Goal: Task Accomplishment & Management: Manage account settings

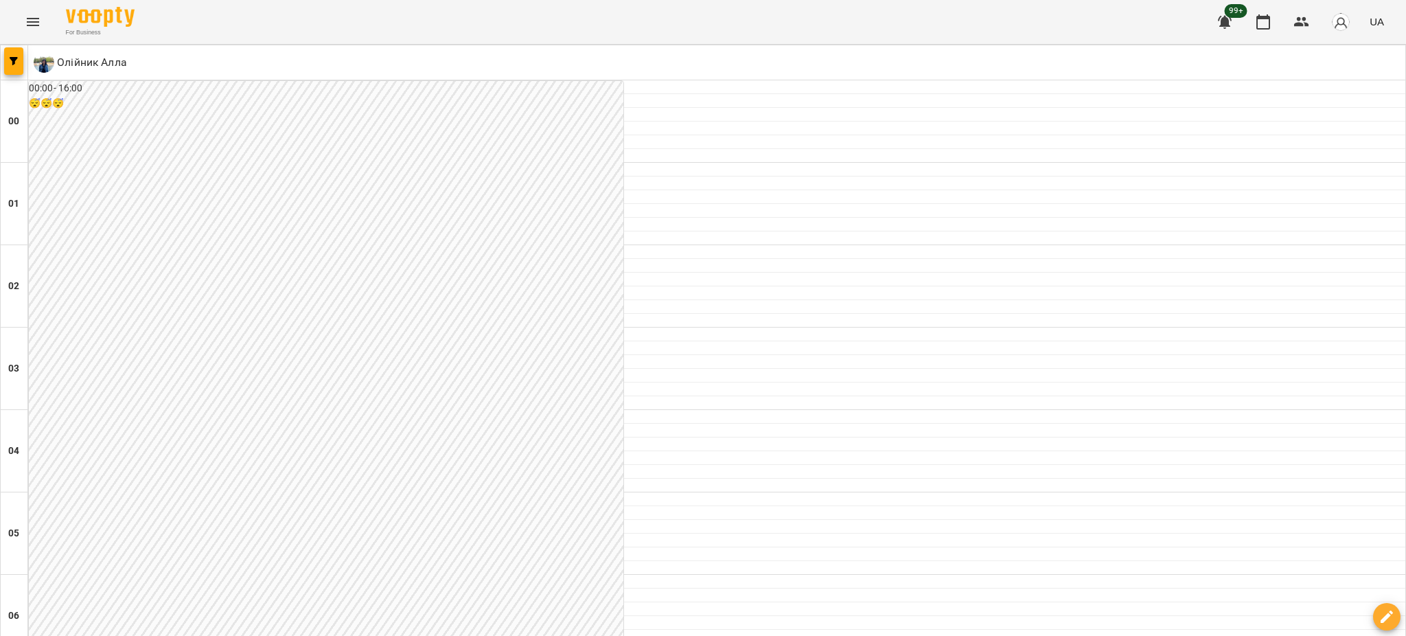
scroll to position [1190, 0]
click at [26, 25] on icon "Menu" at bounding box center [33, 22] width 16 height 16
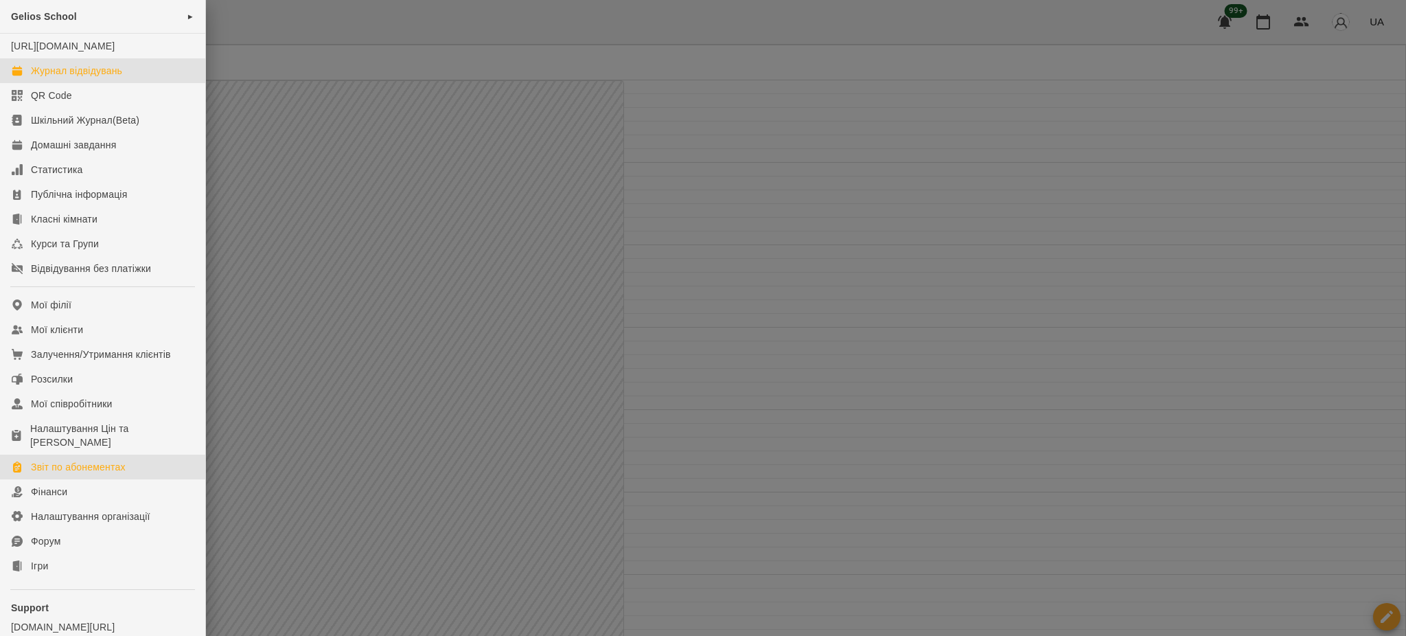
click at [93, 474] on div "Звіт по абонементах" at bounding box center [78, 467] width 95 height 14
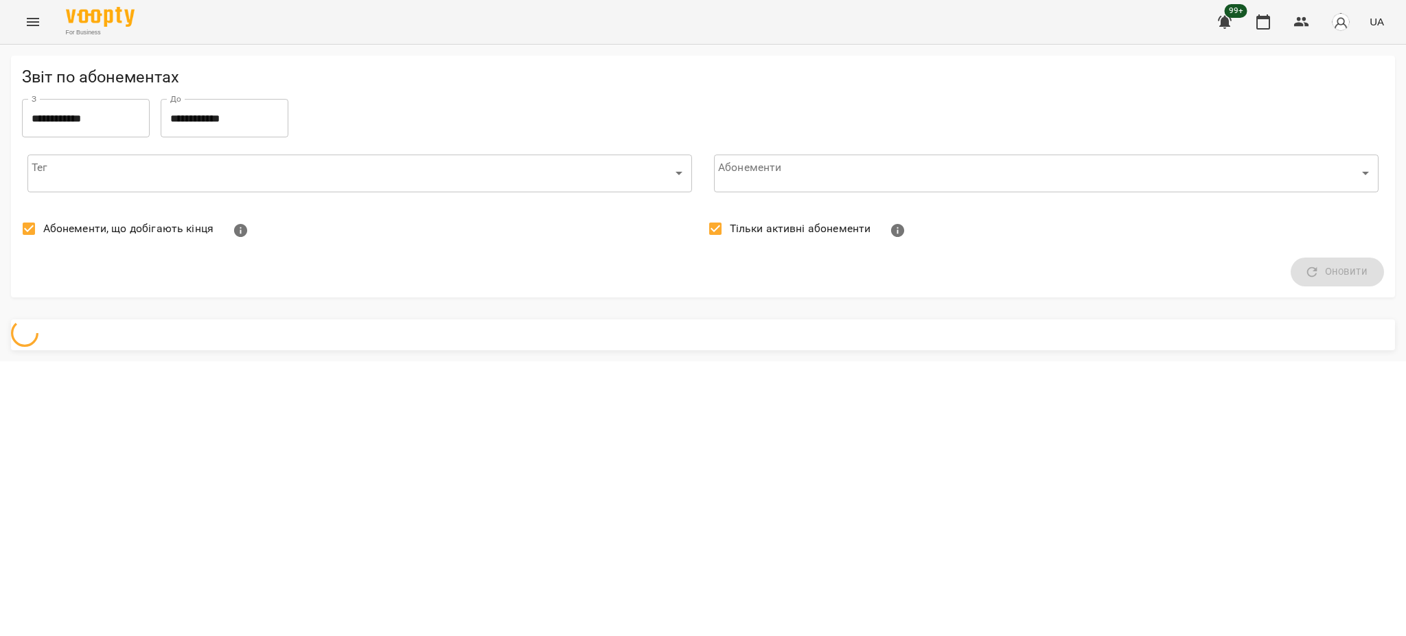
click at [234, 187] on body "**********" at bounding box center [703, 180] width 1406 height 361
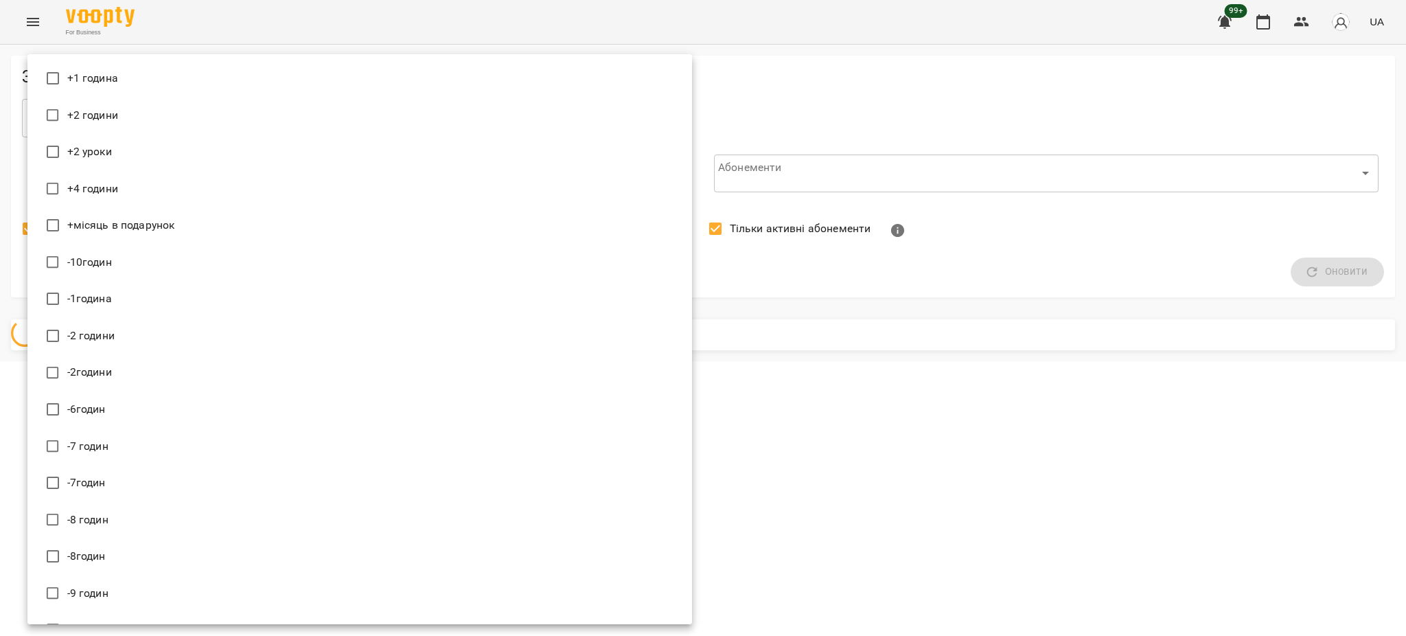
scroll to position [13497, 0]
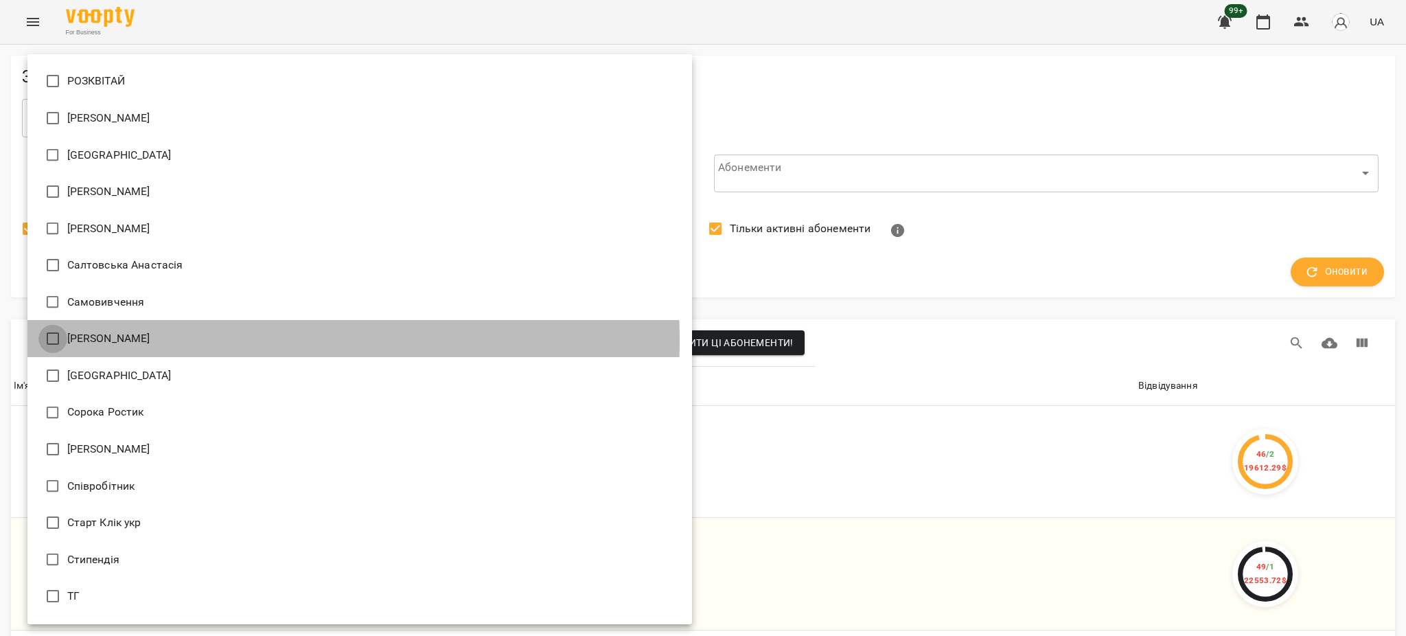
type input "**********"
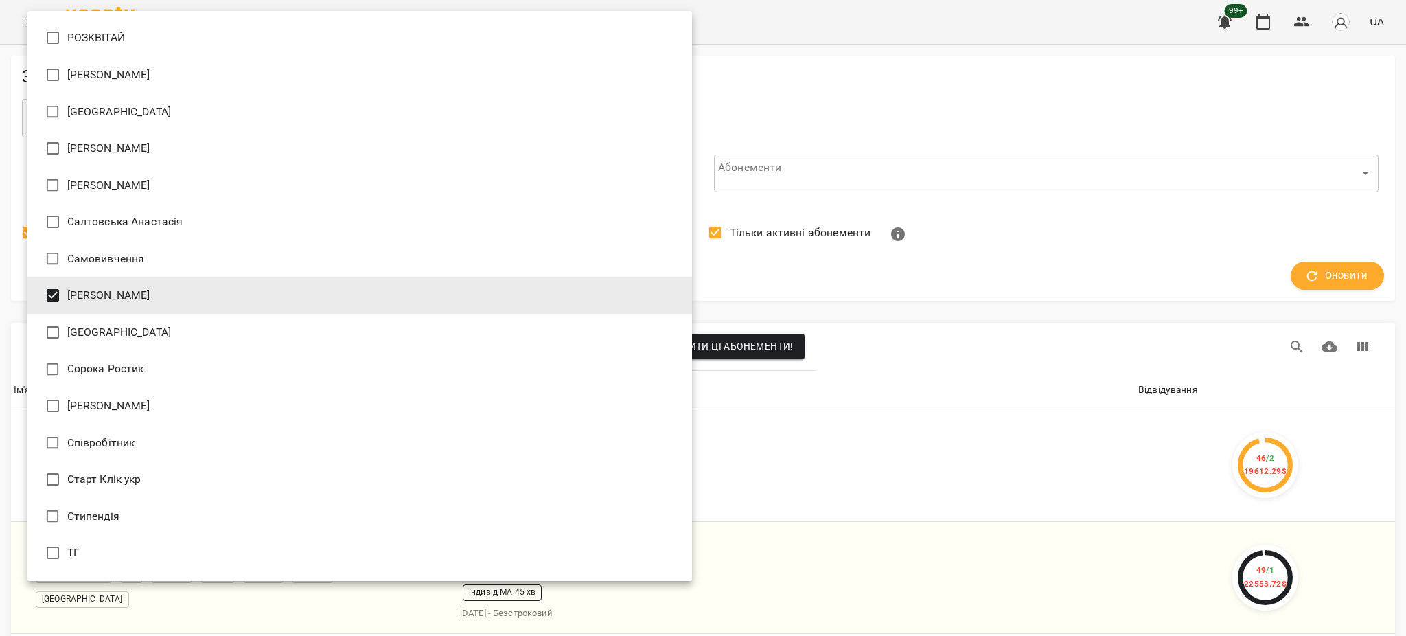
click at [1056, 104] on div at bounding box center [703, 318] width 1406 height 636
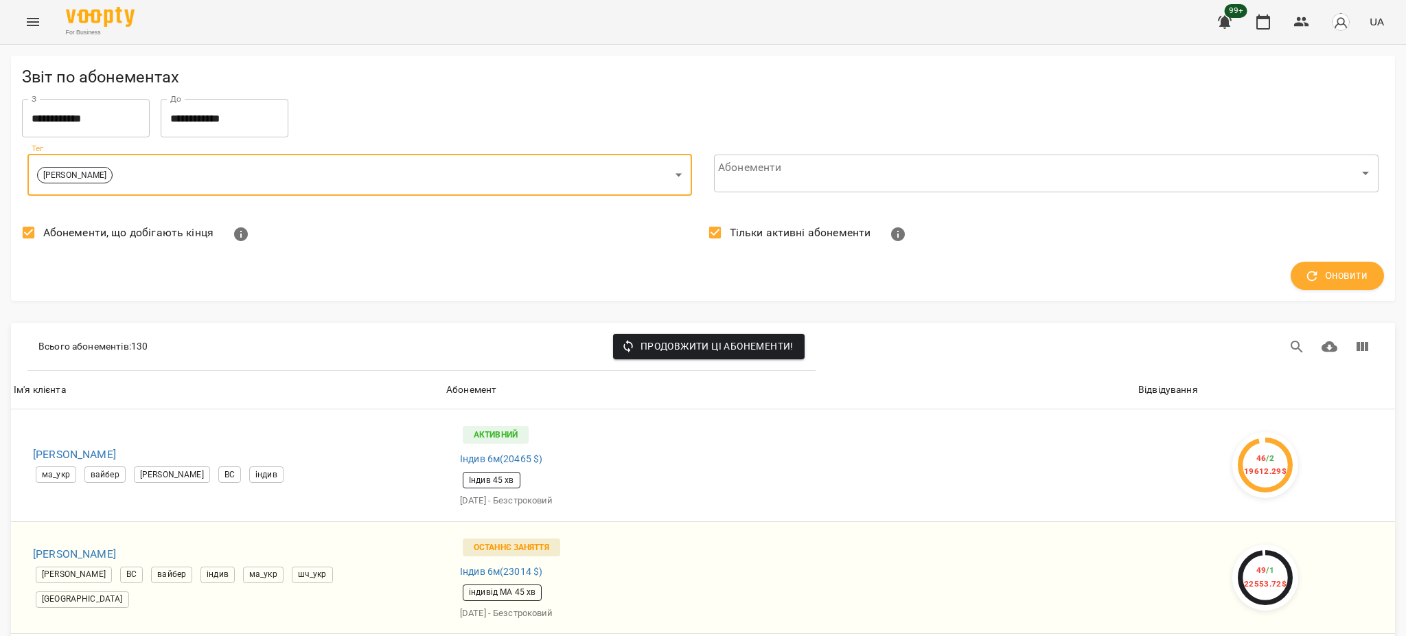
click at [82, 233] on span "Абонементи, що добігають кінця" at bounding box center [128, 233] width 170 height 16
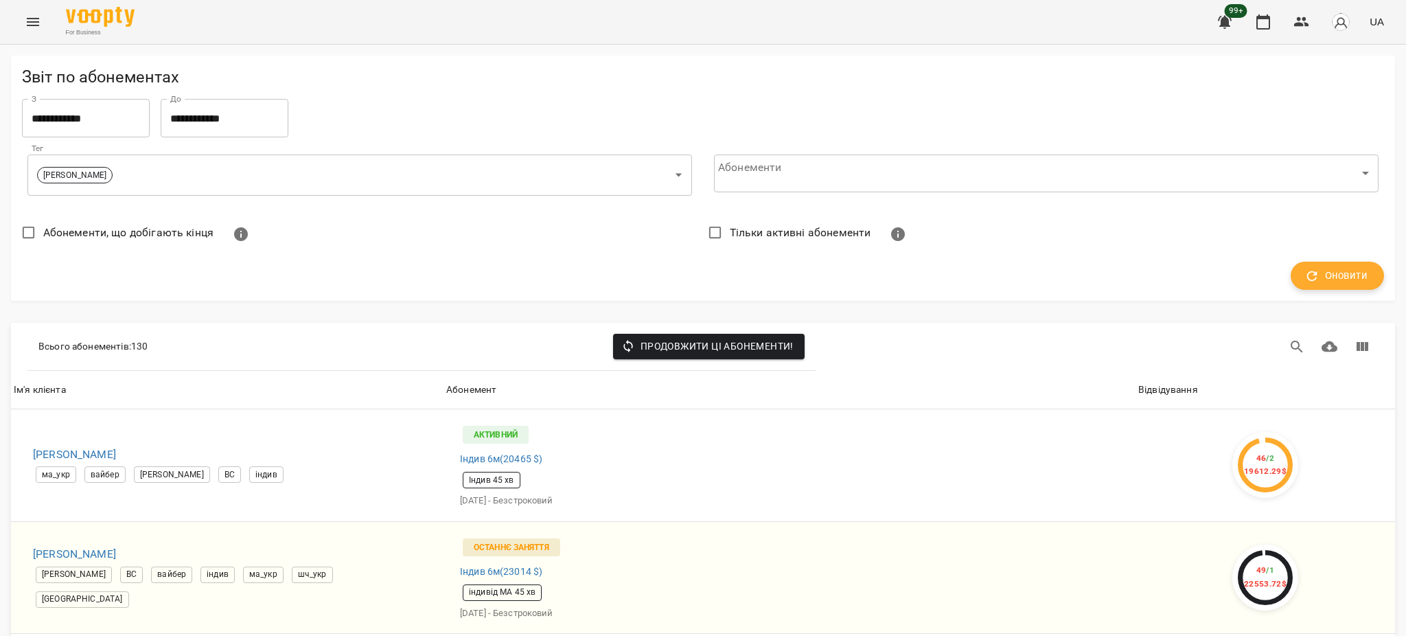
click at [1331, 274] on span "Оновити" at bounding box center [1338, 276] width 60 height 18
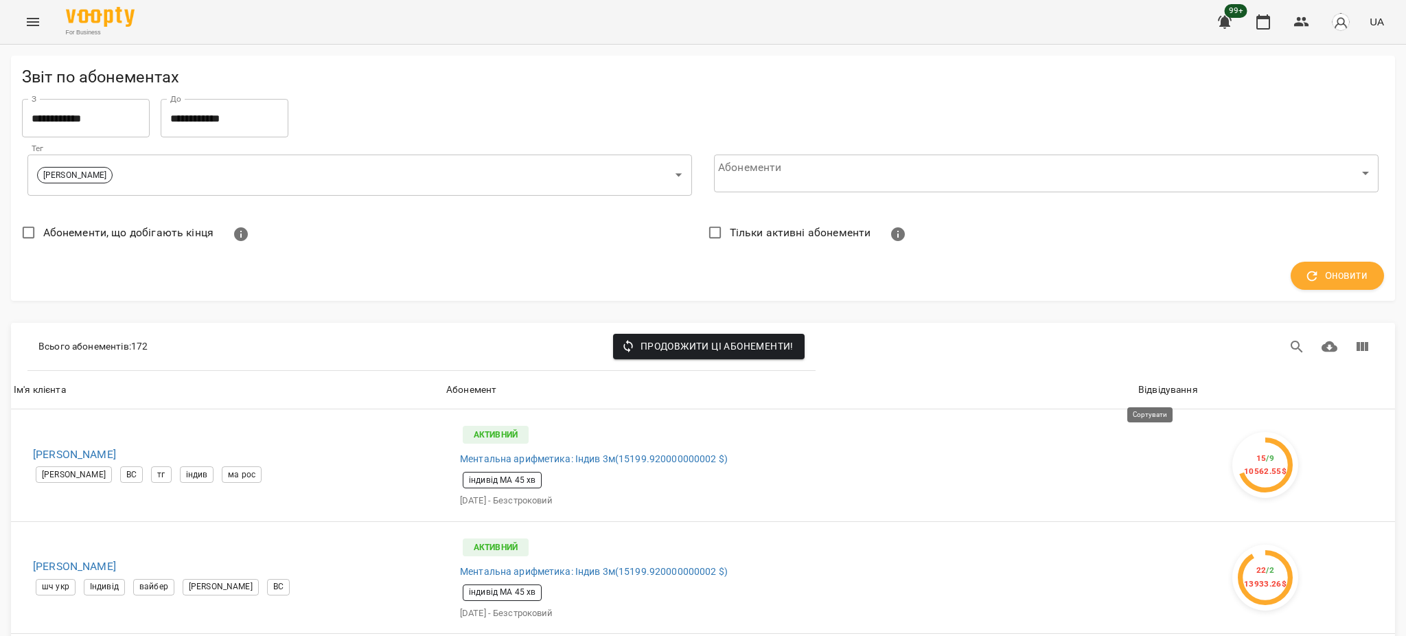
click at [1149, 383] on div "Відвідування" at bounding box center [1169, 390] width 60 height 16
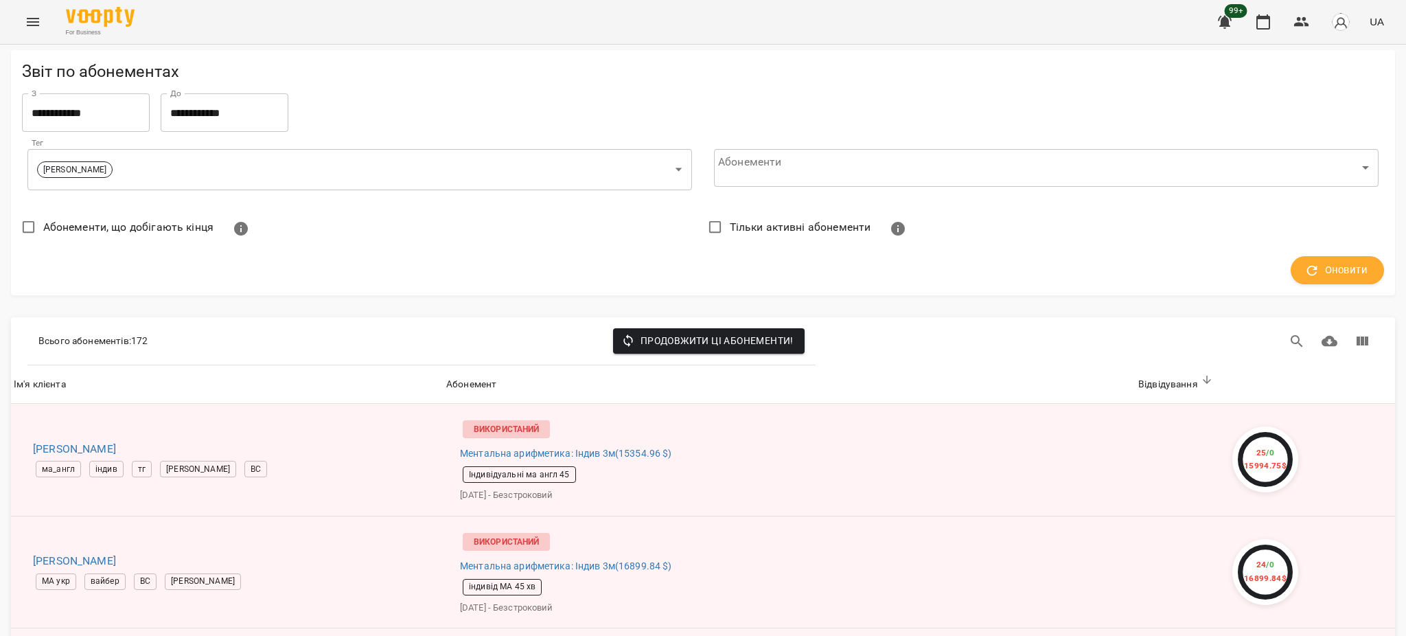
scroll to position [1556, 0]
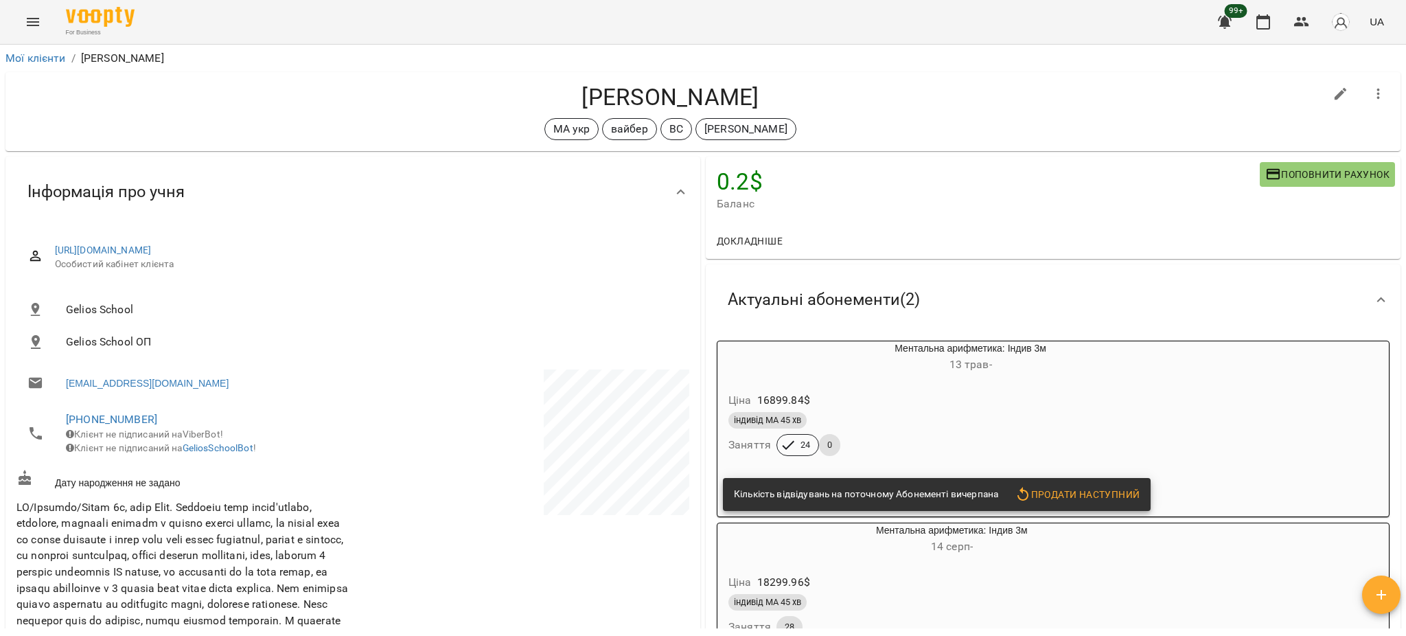
click at [862, 393] on div "Ціна 16899.84 $" at bounding box center [938, 400] width 424 height 25
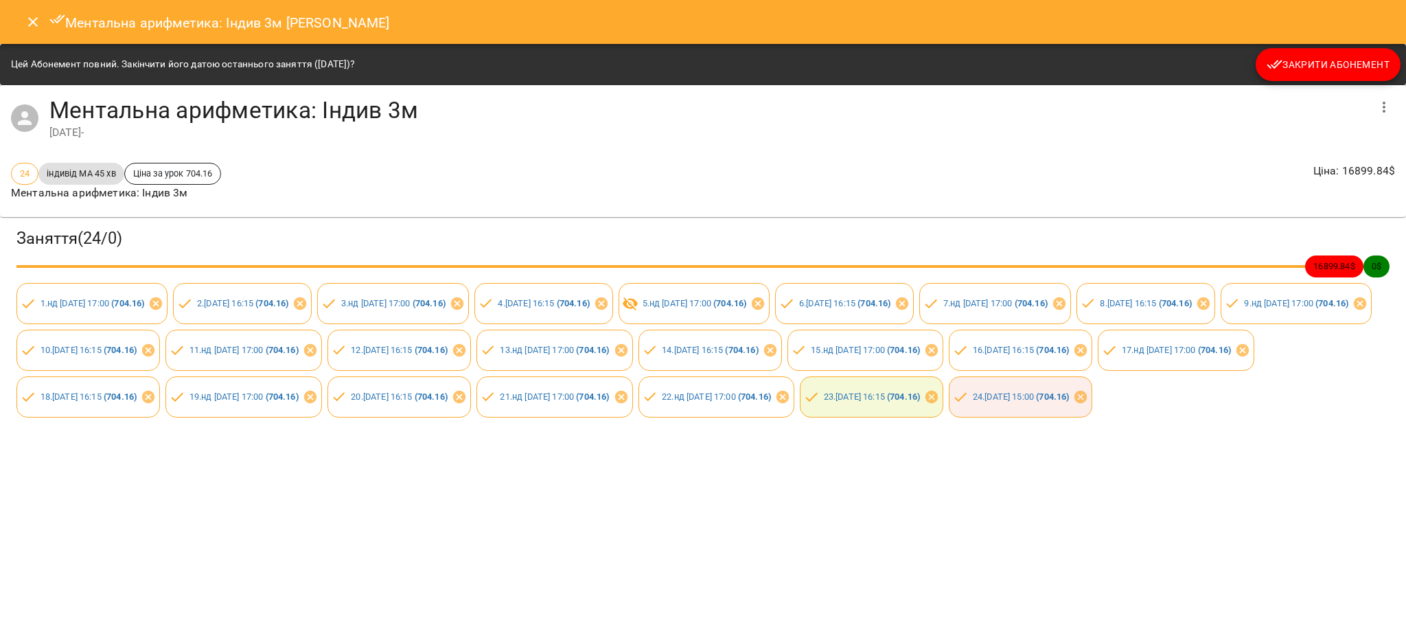
click at [1312, 67] on span "Закрити Абонемент" at bounding box center [1328, 64] width 123 height 16
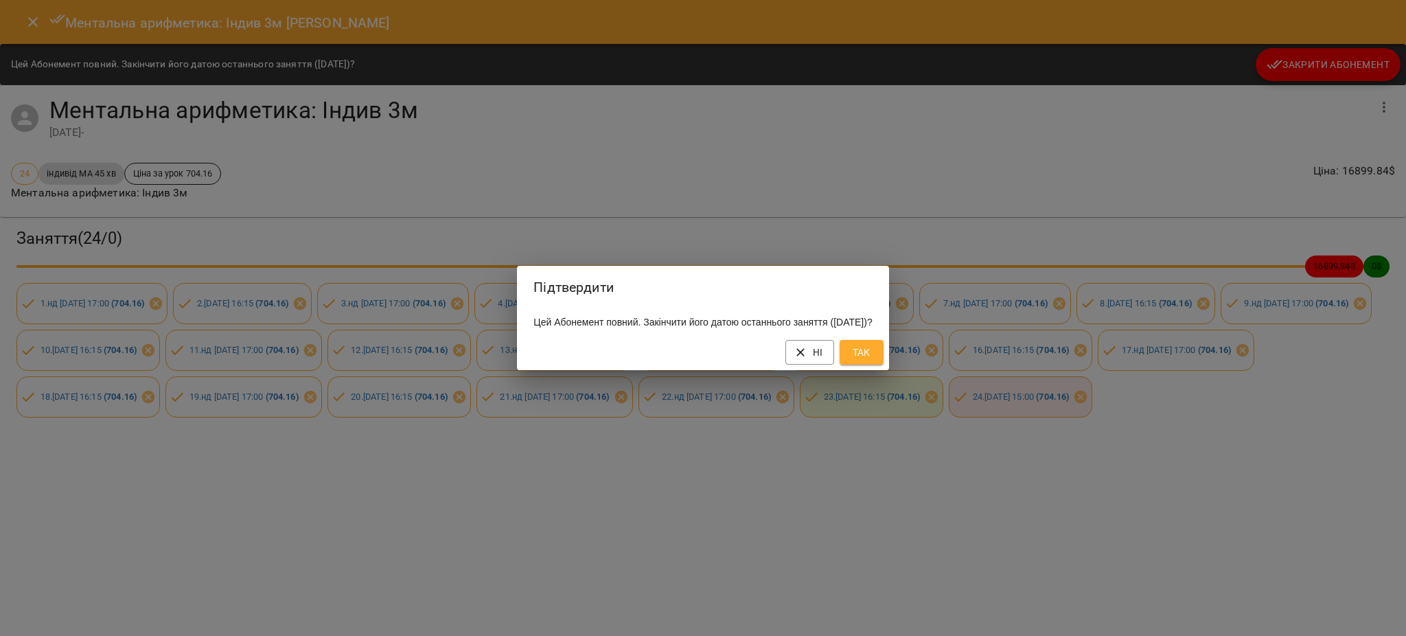
click at [873, 358] on span "Так" at bounding box center [862, 352] width 22 height 16
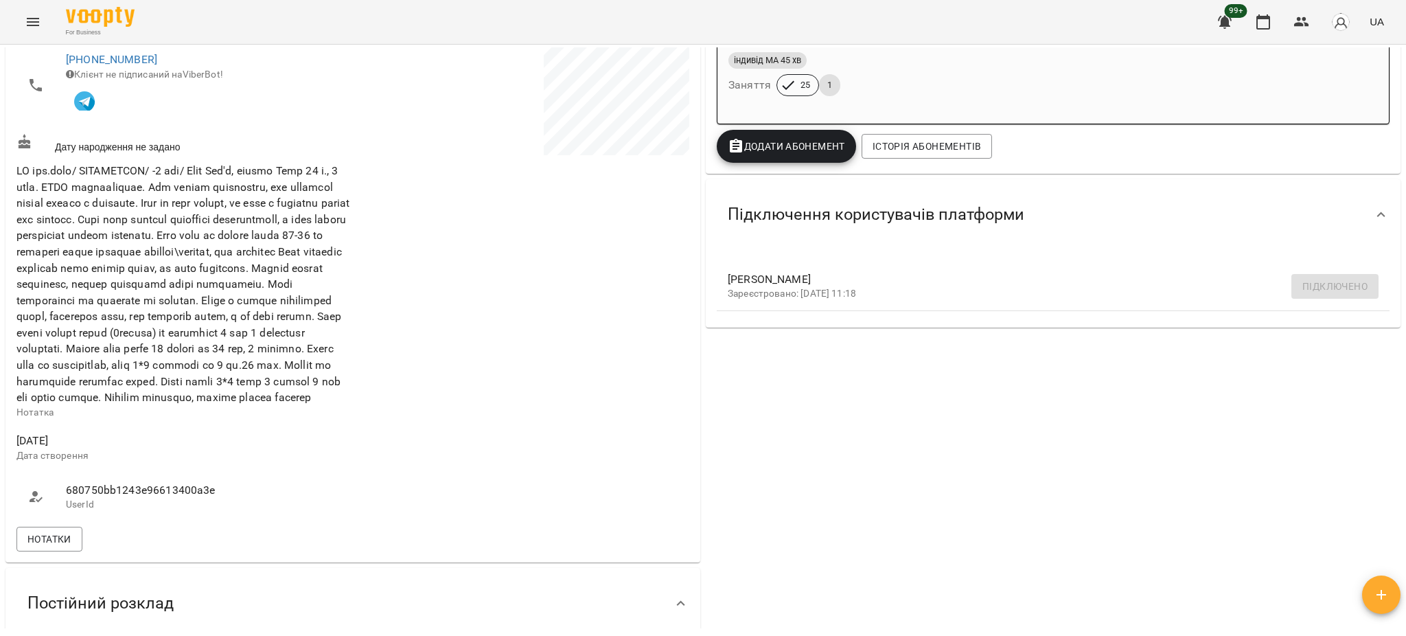
scroll to position [243, 0]
